Goal: Navigation & Orientation: Find specific page/section

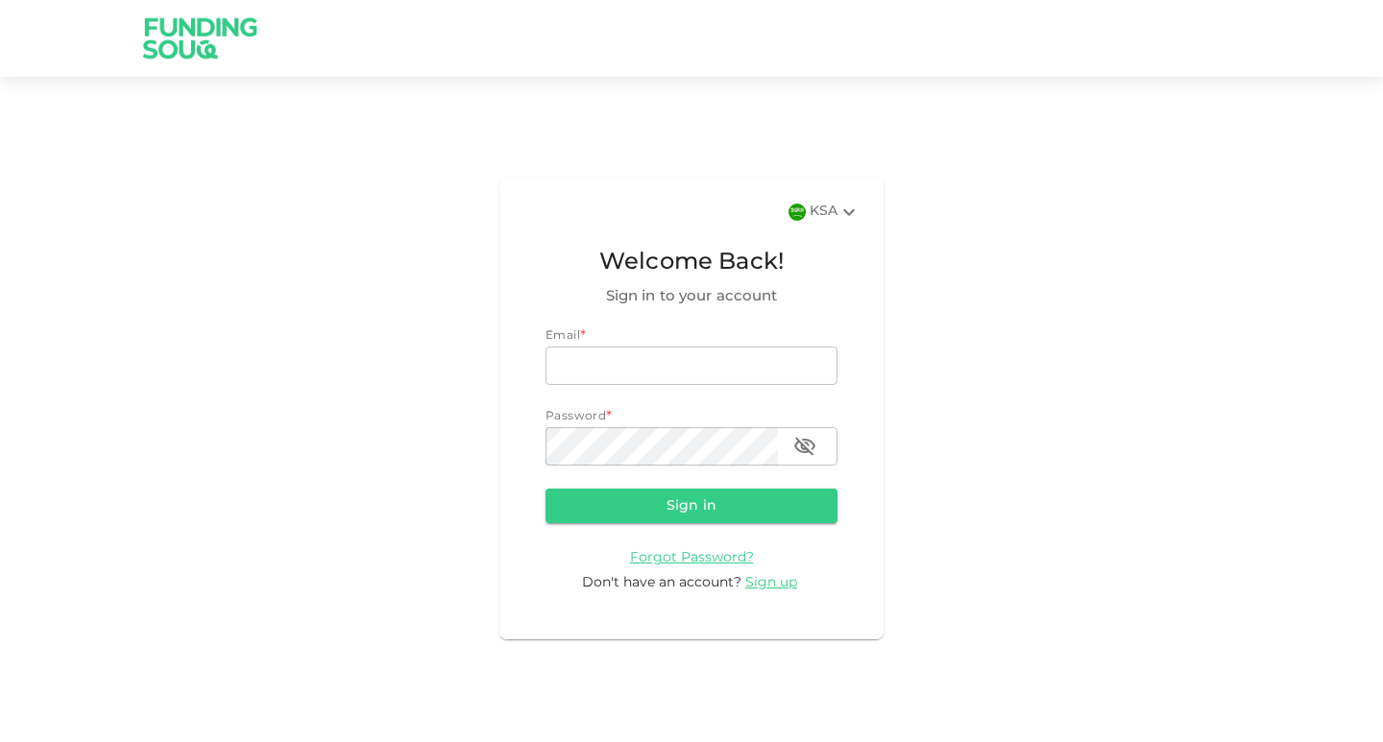
type input "[EMAIL_ADDRESS][DOMAIN_NAME]"
click at [681, 515] on button "Sign in" at bounding box center [691, 506] width 292 height 35
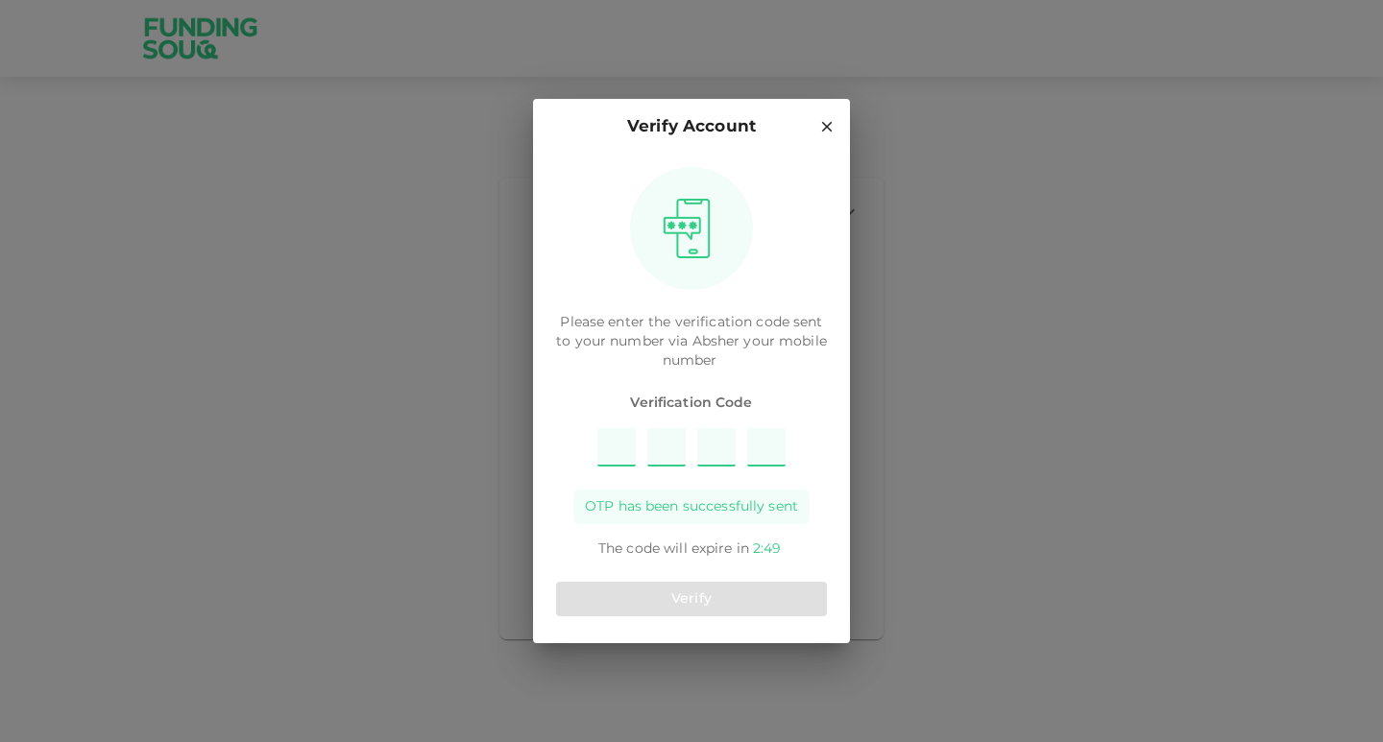
type input "7"
type input "5"
type input "8"
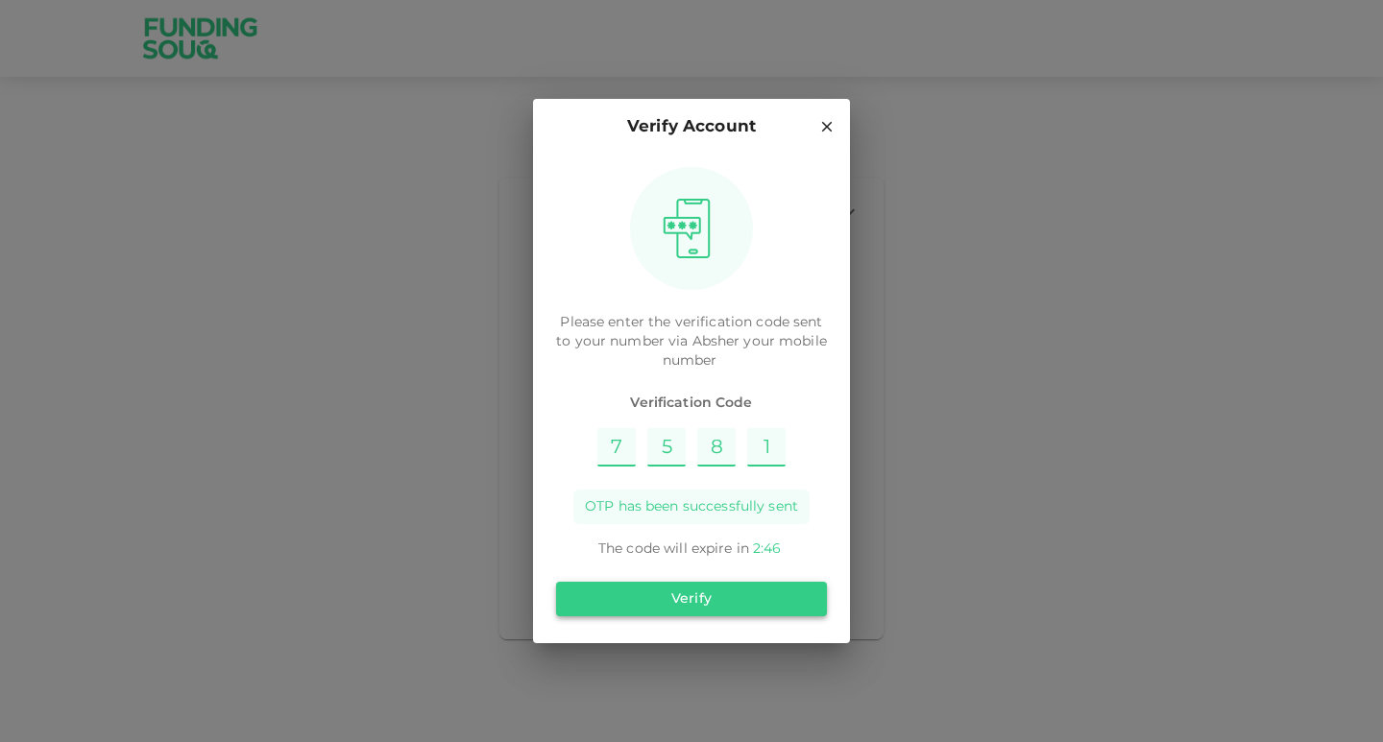
type input "1"
click at [711, 609] on button "Verify" at bounding box center [691, 599] width 271 height 35
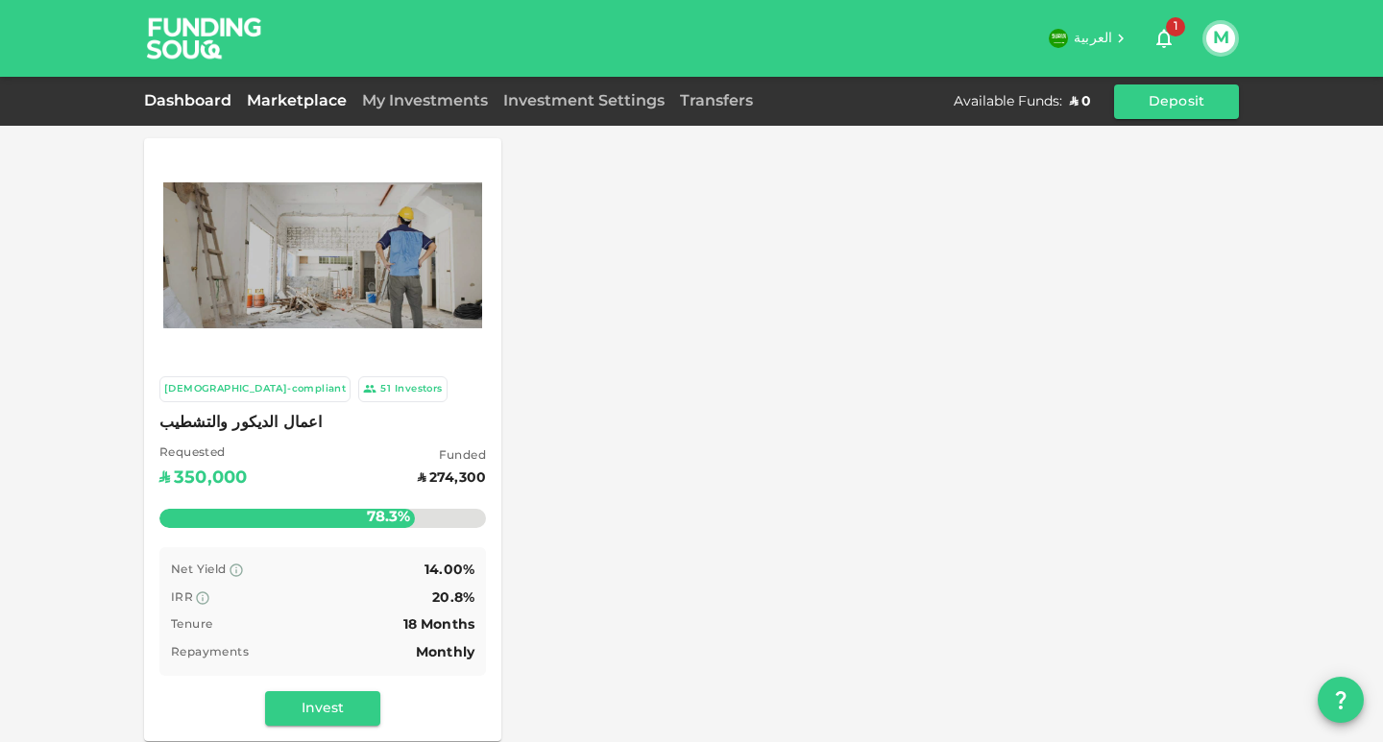
click at [194, 98] on link "Dashboard" at bounding box center [191, 101] width 95 height 14
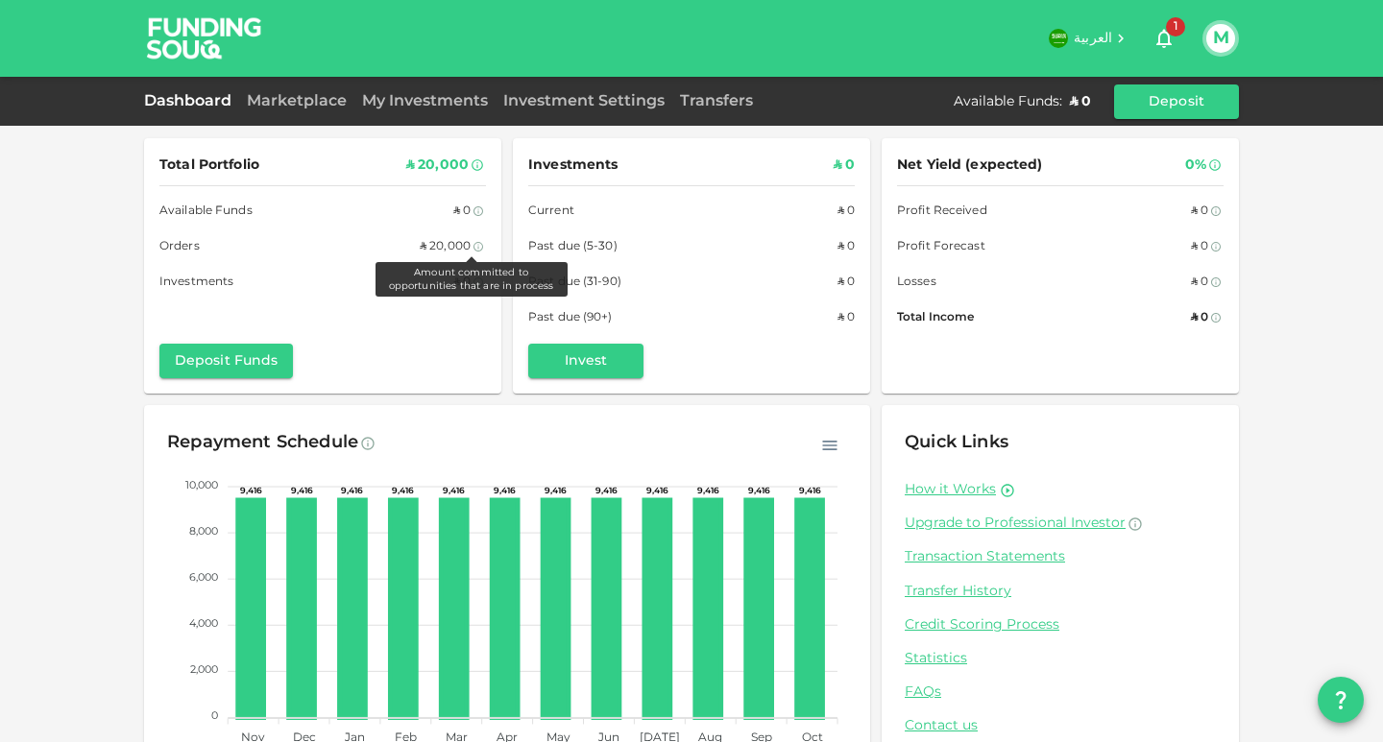
click at [472, 244] on icon at bounding box center [478, 247] width 12 height 12
click at [290, 104] on link "Marketplace" at bounding box center [296, 101] width 115 height 14
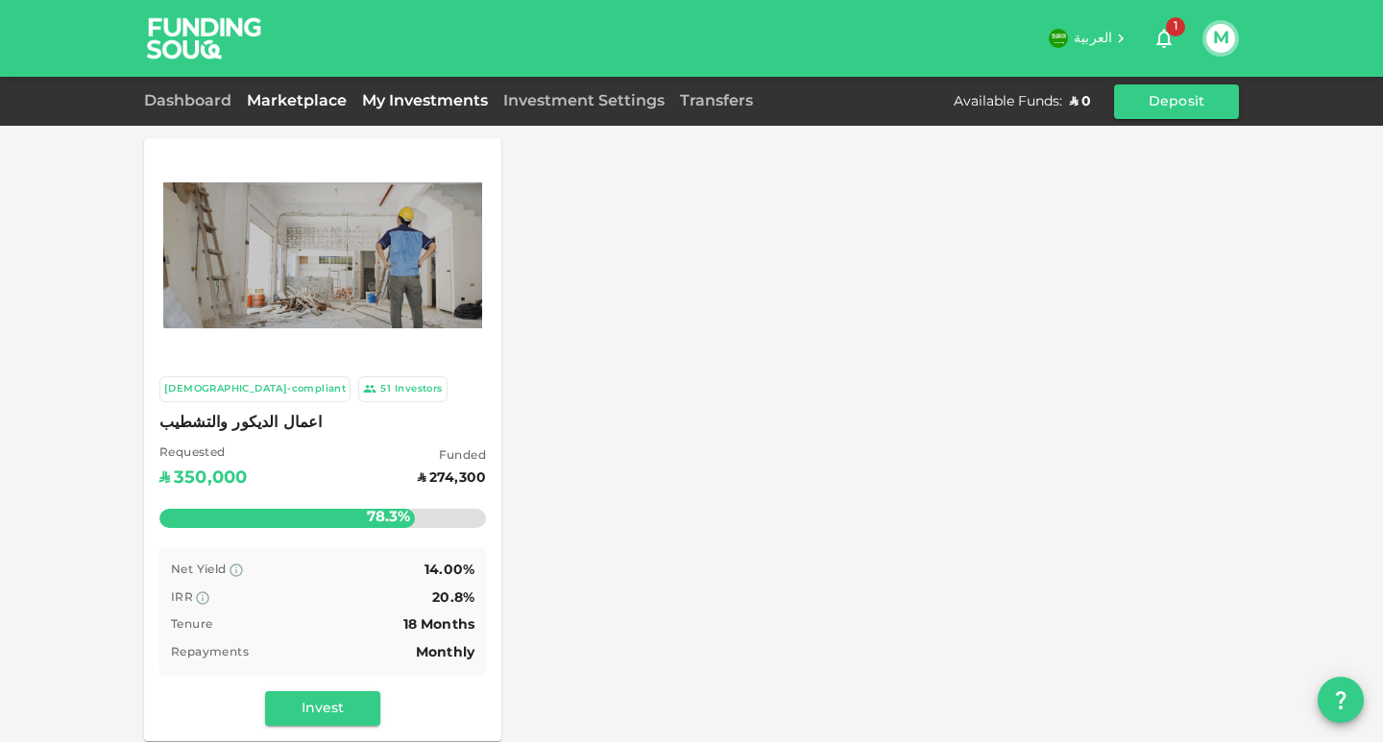
click at [435, 103] on link "My Investments" at bounding box center [424, 101] width 141 height 14
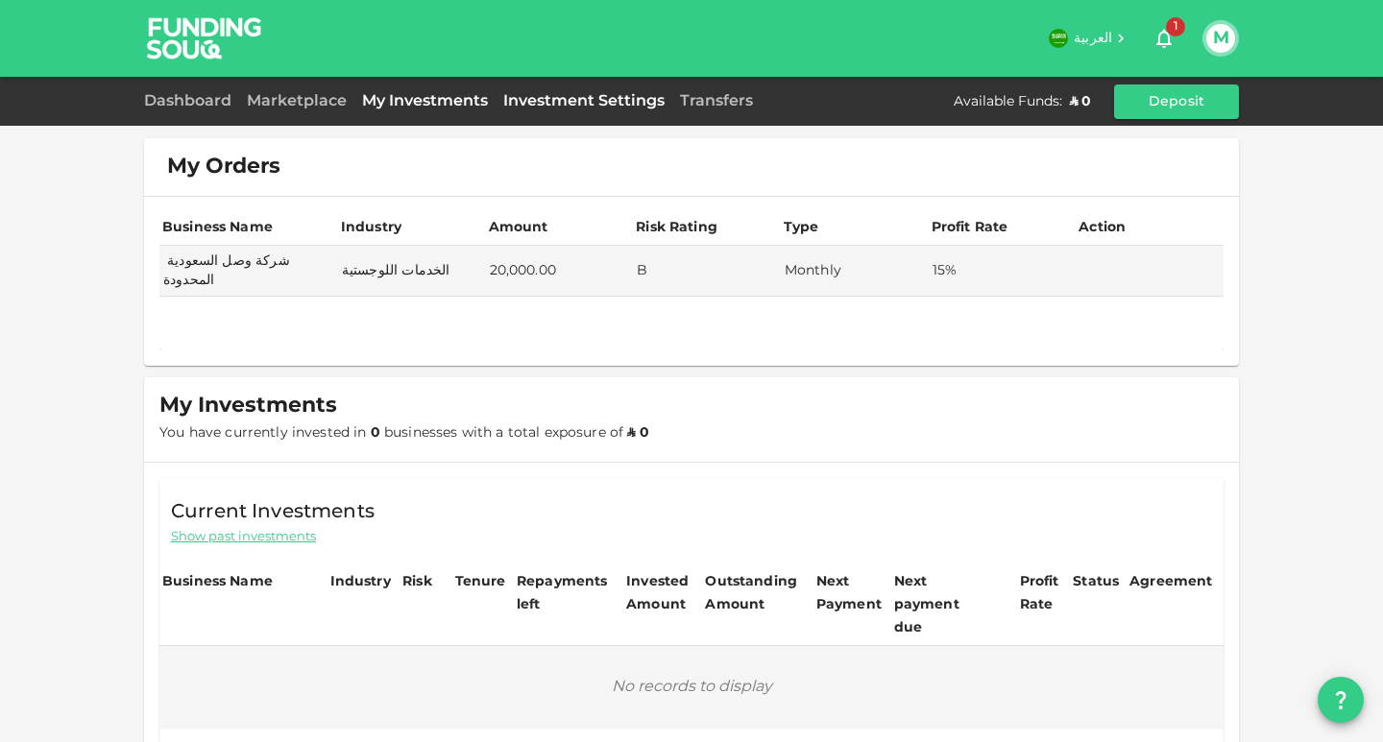
click at [549, 102] on link "Investment Settings" at bounding box center [583, 101] width 177 height 14
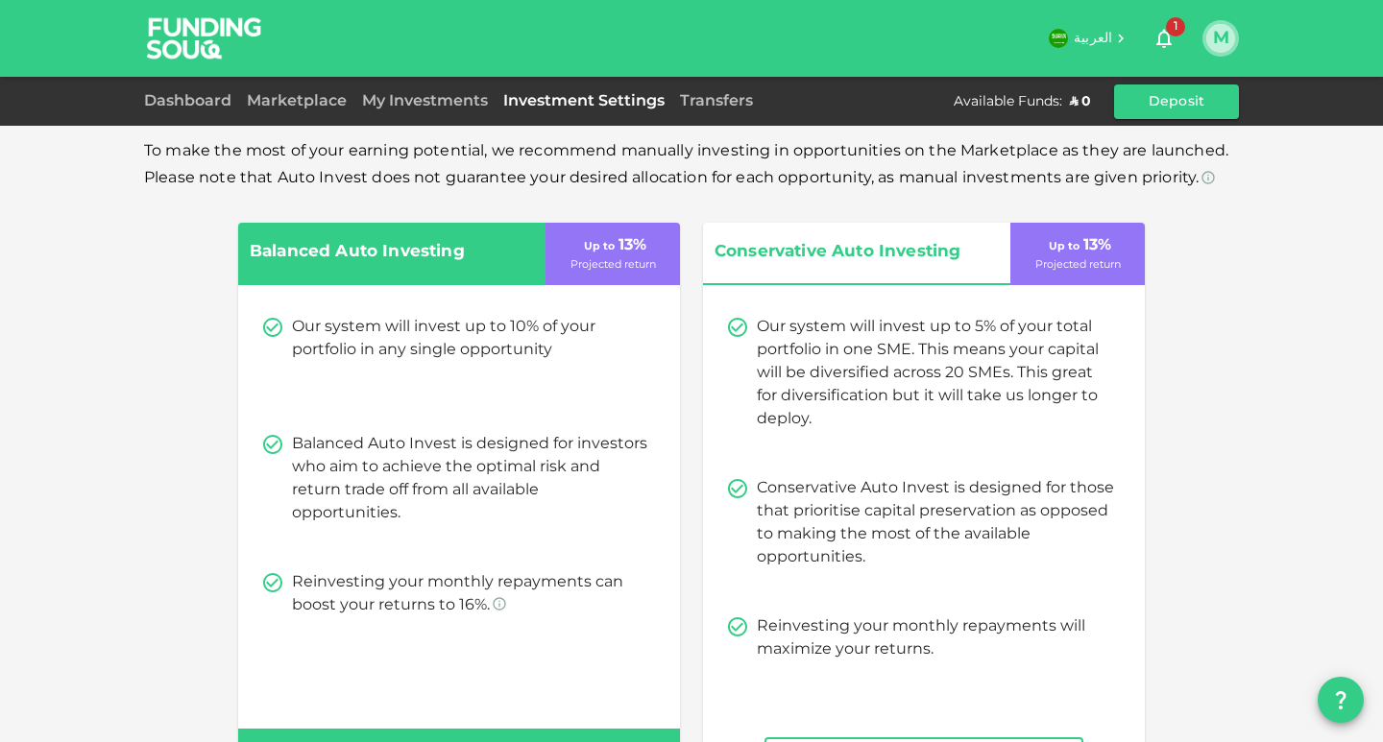
click at [1221, 40] on button "M" at bounding box center [1220, 38] width 29 height 29
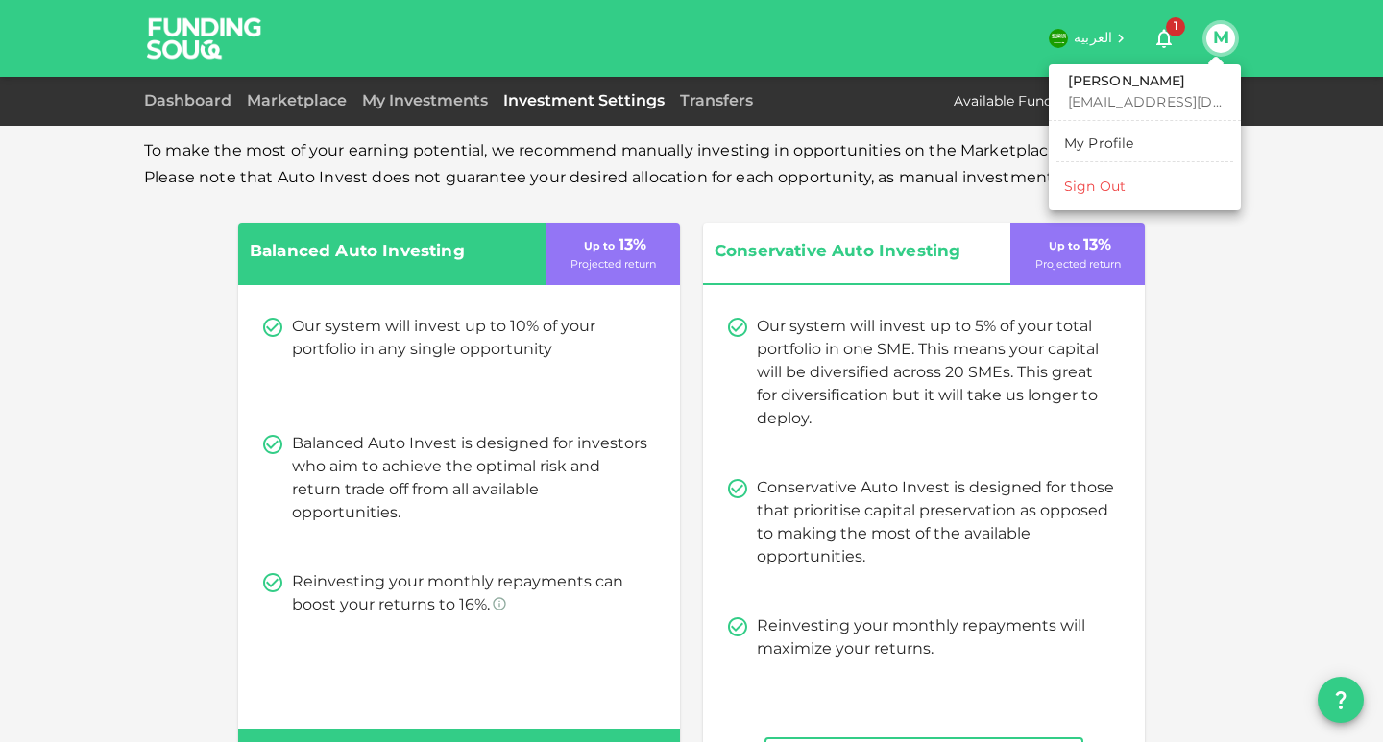
click at [1338, 161] on div at bounding box center [691, 371] width 1383 height 742
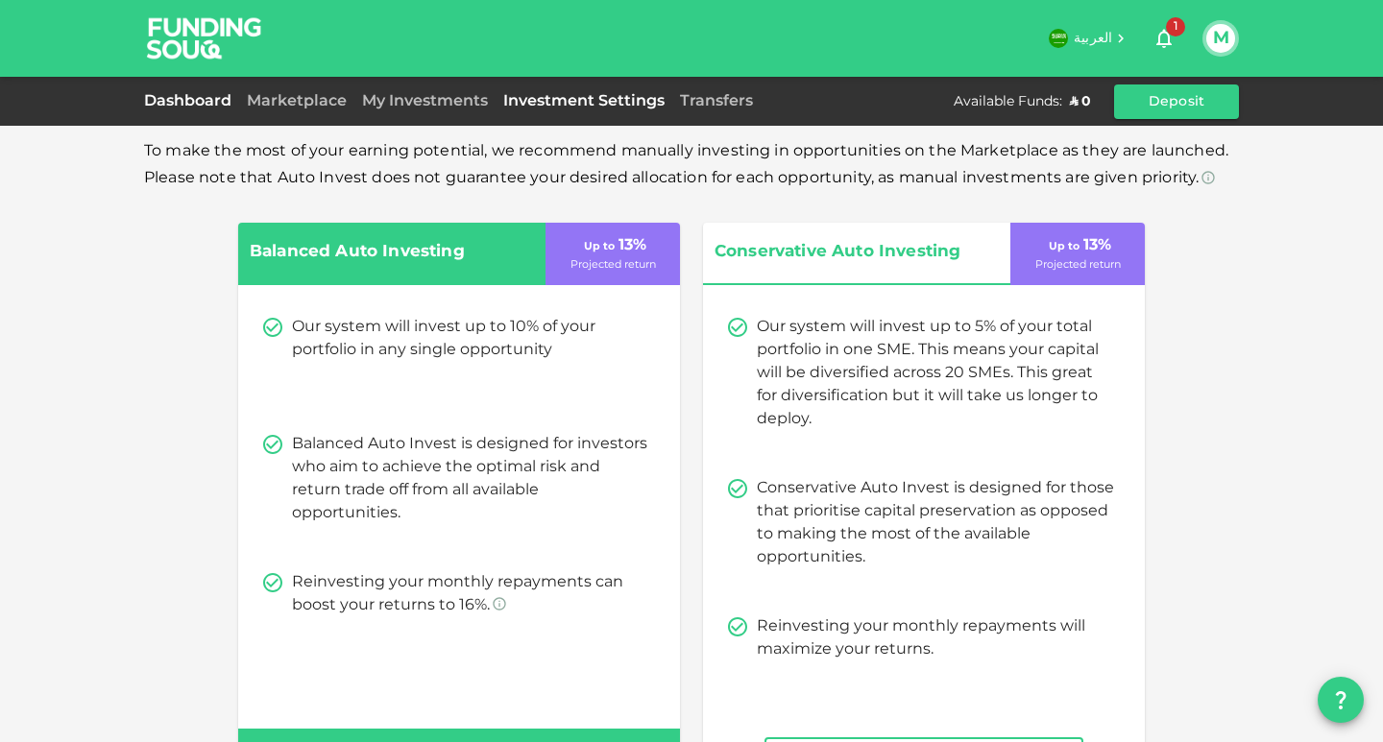
click at [191, 105] on link "Dashboard" at bounding box center [191, 101] width 95 height 14
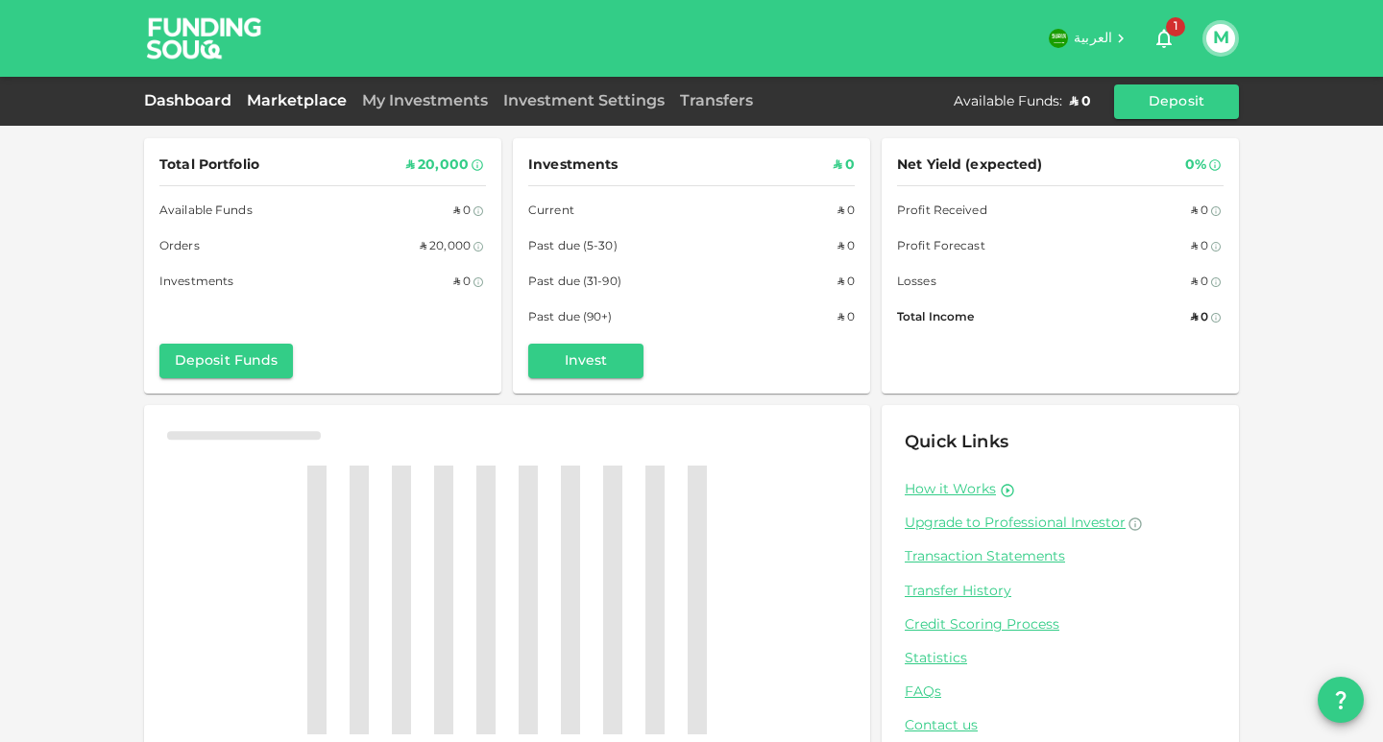
click at [311, 97] on link "Marketplace" at bounding box center [296, 101] width 115 height 14
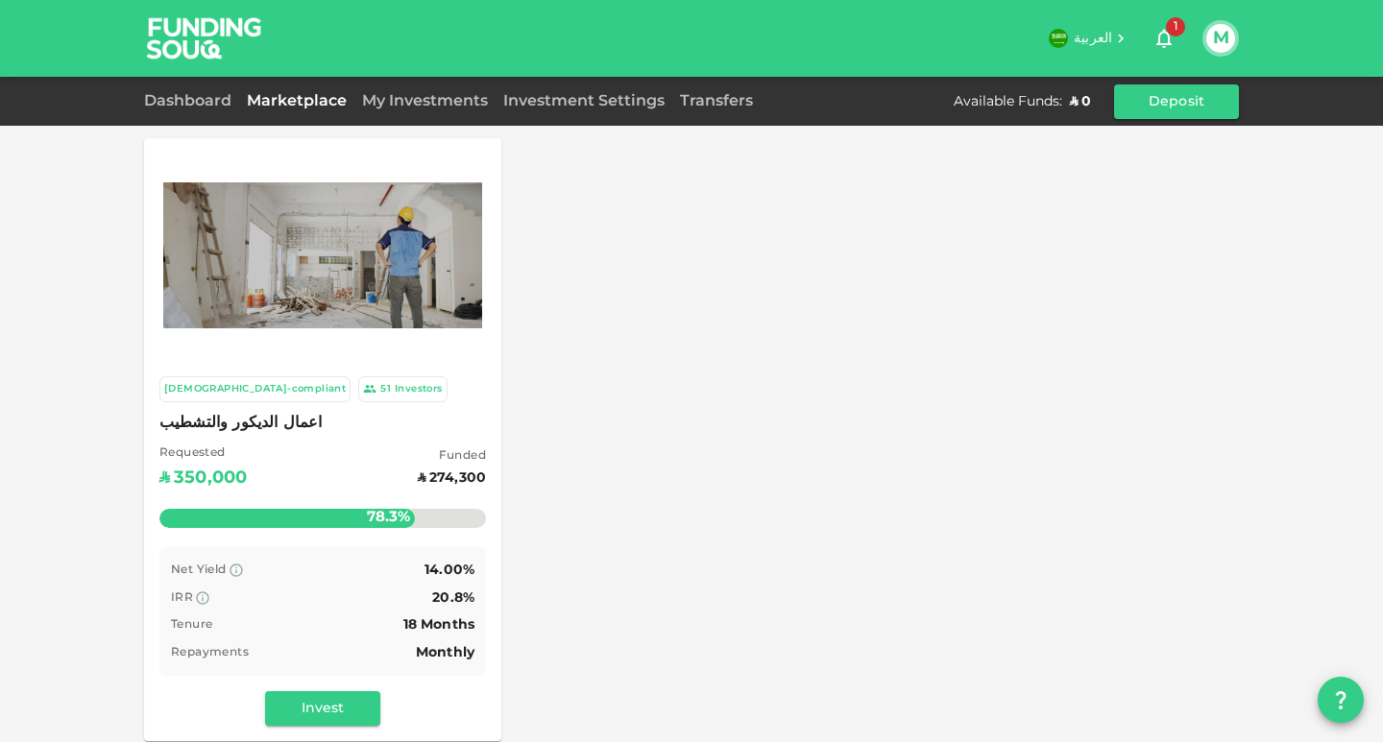
click at [310, 253] on img at bounding box center [322, 255] width 319 height 146
